Goal: Find specific page/section: Find specific page/section

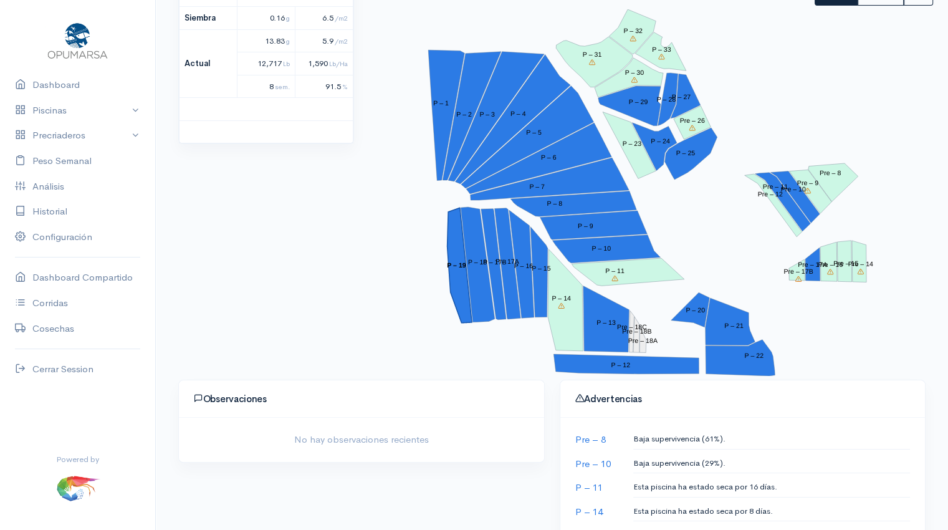
scroll to position [208, 0]
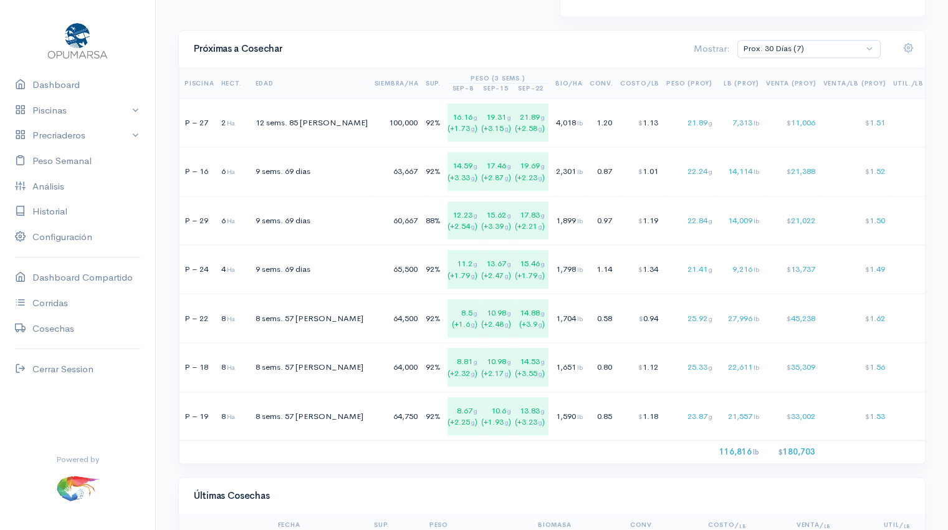
scroll to position [844, 0]
click at [618, 120] on td "$ 1.13" at bounding box center [641, 123] width 46 height 49
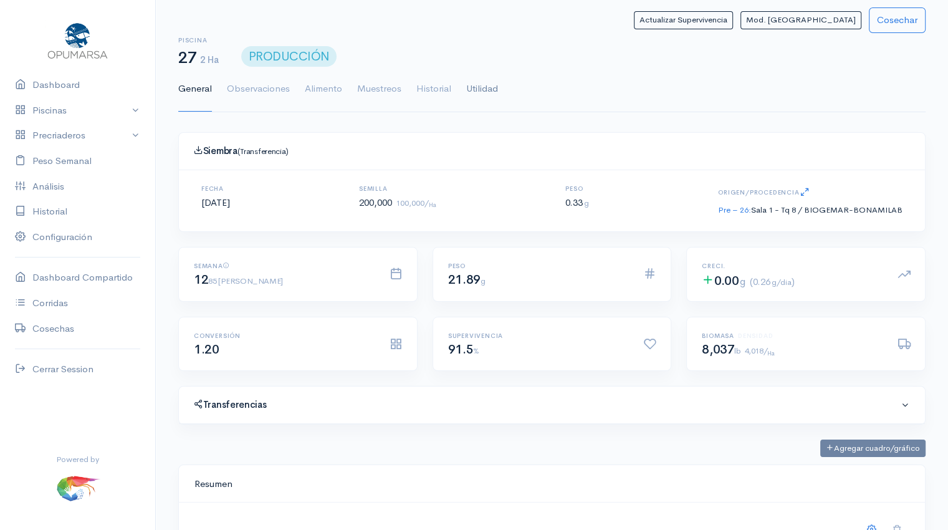
click at [488, 90] on link "Utilidad" at bounding box center [482, 89] width 32 height 45
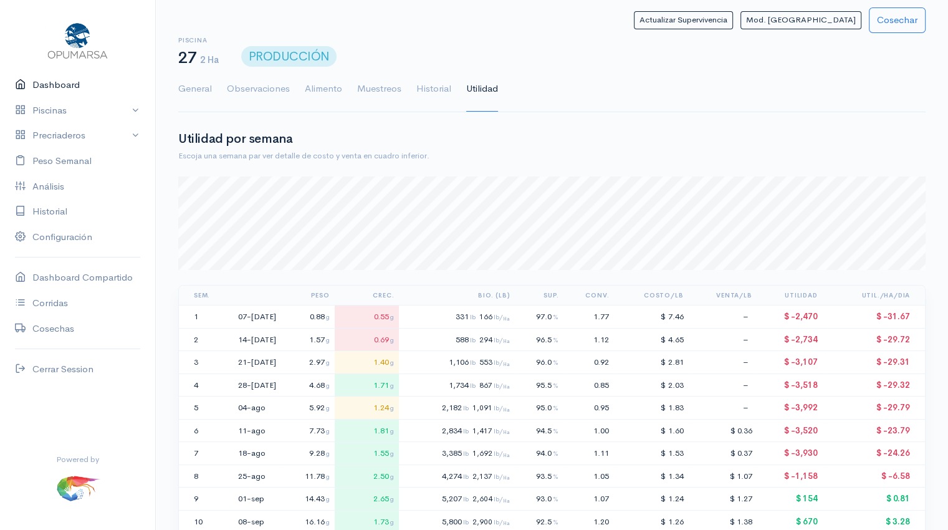
click at [53, 85] on link "Dashboard" at bounding box center [77, 85] width 155 height 26
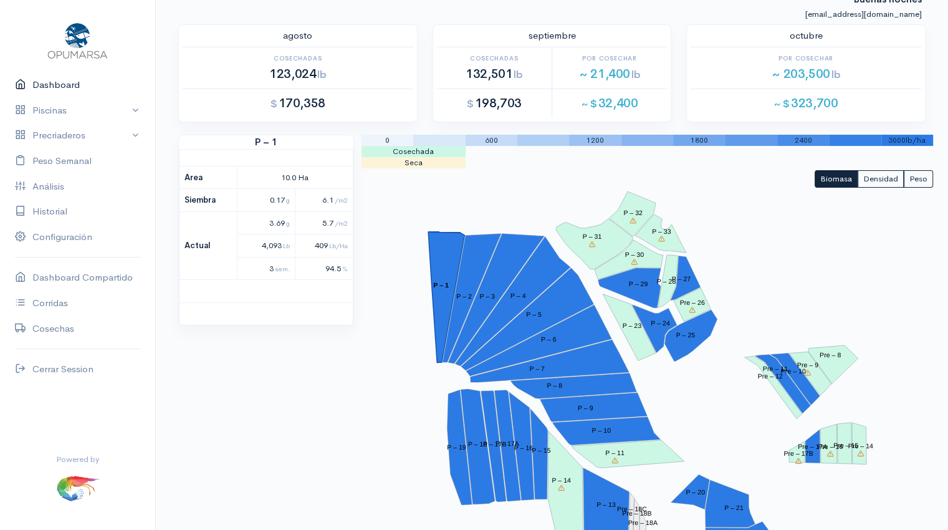
scroll to position [29, 0]
